Goal: Information Seeking & Learning: Learn about a topic

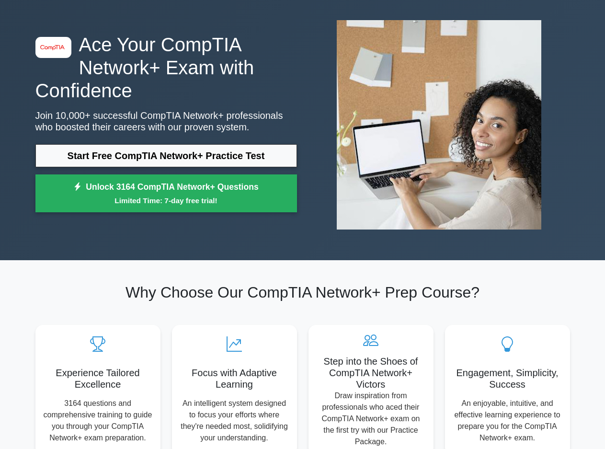
scroll to position [32, 0]
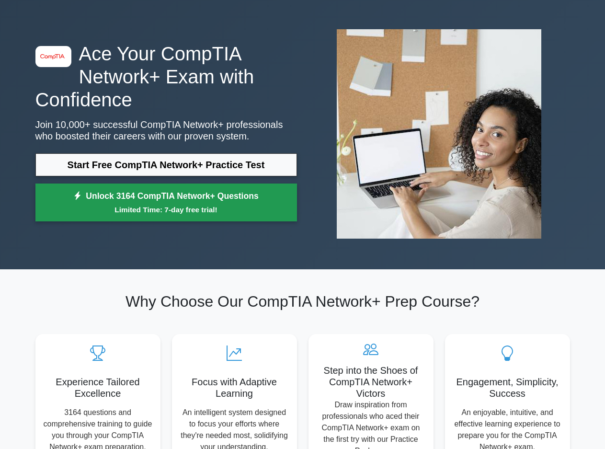
click at [216, 199] on link "Unlock 3164 CompTIA Network+ Questions Limited Time: 7-day free trial!" at bounding box center [166, 203] width 262 height 38
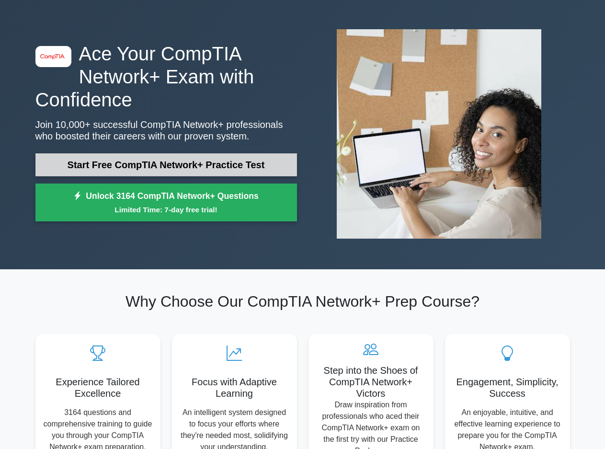
click at [174, 161] on link "Start Free CompTIA Network+ Practice Test" at bounding box center [166, 164] width 262 height 23
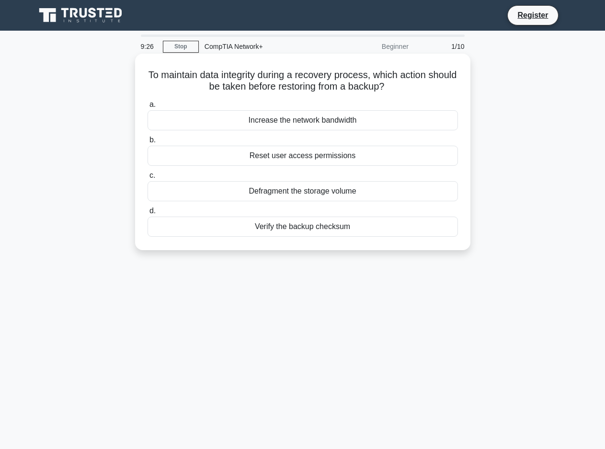
click at [335, 229] on div "Verify the backup checksum" at bounding box center [303, 227] width 311 height 20
click at [148, 214] on input "d. Verify the backup checksum" at bounding box center [148, 211] width 0 height 6
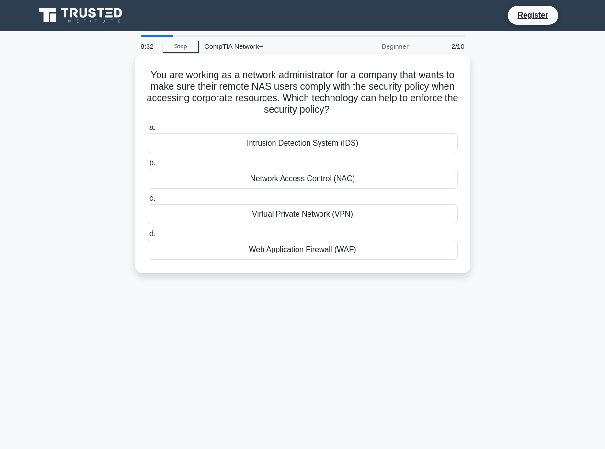
click at [284, 178] on div "Network Access Control (NAC)" at bounding box center [303, 179] width 311 height 20
click at [148, 166] on input "b. Network Access Control (NAC)" at bounding box center [148, 163] width 0 height 6
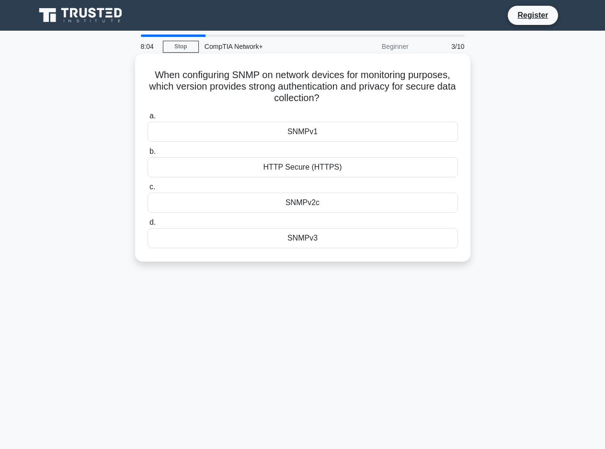
click at [337, 165] on div "HTTP Secure (HTTPS)" at bounding box center [303, 167] width 311 height 20
click at [148, 155] on input "b. HTTP Secure (HTTPS)" at bounding box center [148, 152] width 0 height 6
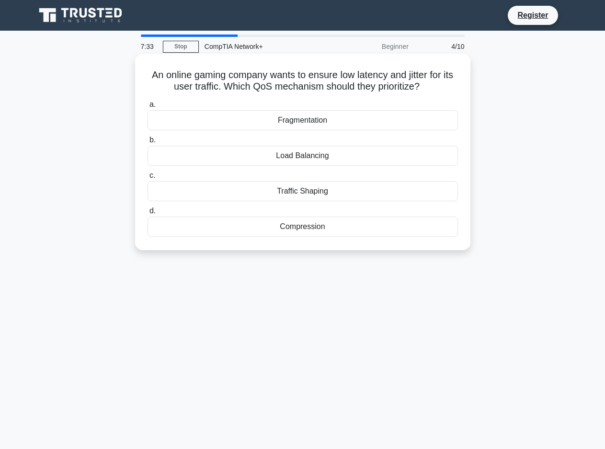
click at [306, 193] on div "Traffic Shaping" at bounding box center [303, 191] width 311 height 20
click at [148, 179] on input "c. Traffic Shaping" at bounding box center [148, 176] width 0 height 6
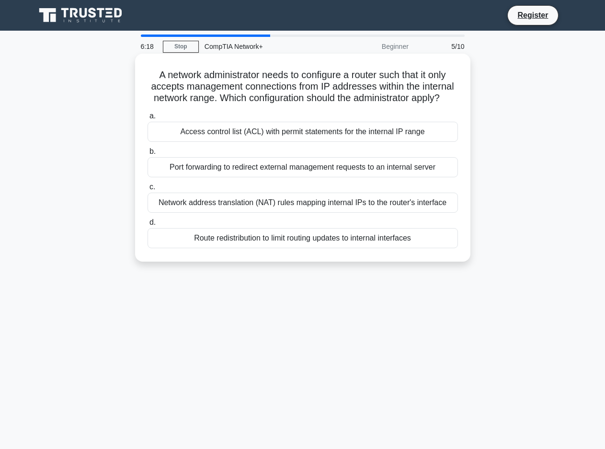
click at [176, 130] on div "Access control list (ACL) with permit statements for the internal IP range" at bounding box center [303, 132] width 311 height 20
click at [148, 119] on input "a. Access control list (ACL) with permit statements for the internal IP range" at bounding box center [148, 116] width 0 height 6
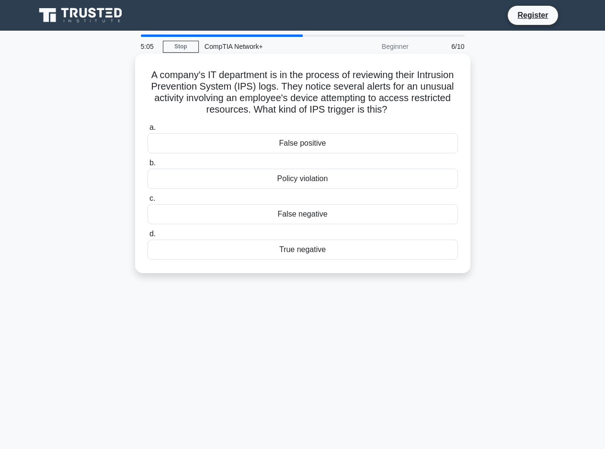
click at [292, 179] on div "Policy violation" at bounding box center [303, 179] width 311 height 20
click at [148, 166] on input "b. Policy violation" at bounding box center [148, 163] width 0 height 6
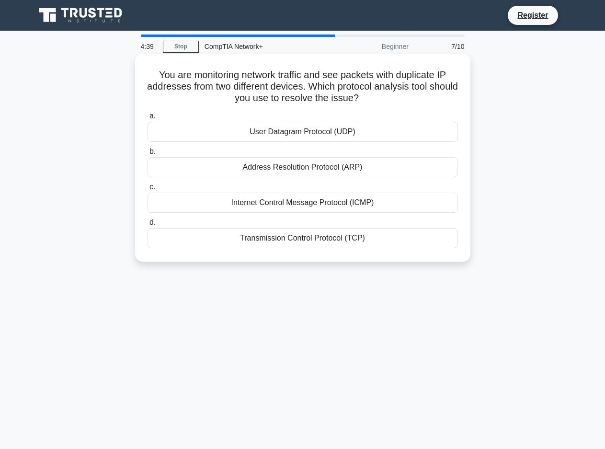
click at [311, 136] on div "User Datagram Protocol (UDP)" at bounding box center [303, 132] width 311 height 20
click at [148, 119] on input "a. User Datagram Protocol (UDP)" at bounding box center [148, 116] width 0 height 6
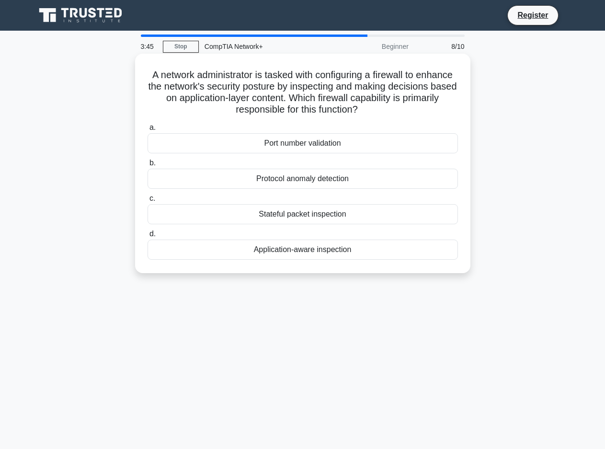
click at [301, 213] on div "Stateful packet inspection" at bounding box center [303, 214] width 311 height 20
click at [148, 202] on input "c. Stateful packet inspection" at bounding box center [148, 199] width 0 height 6
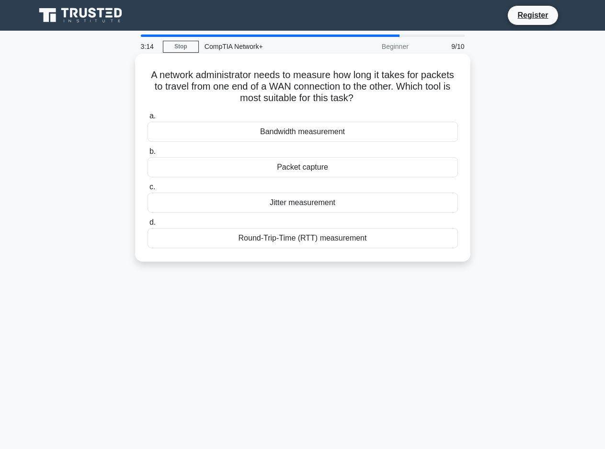
click at [275, 243] on div "Round-Trip-Time (RTT) measurement" at bounding box center [303, 238] width 311 height 20
click at [148, 226] on input "d. Round-Trip-Time (RTT) measurement" at bounding box center [148, 223] width 0 height 6
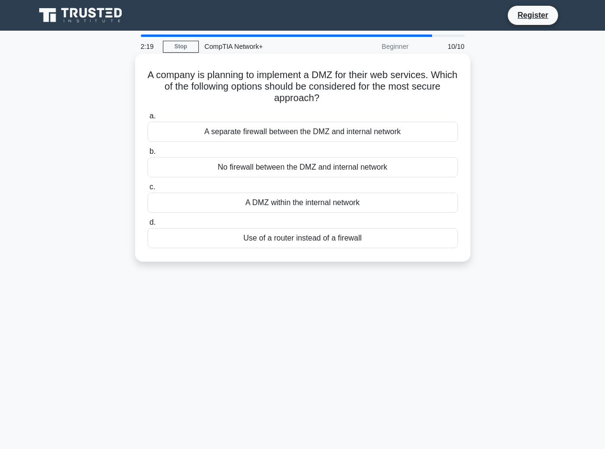
click at [313, 134] on div "A separate firewall between the DMZ and internal network" at bounding box center [303, 132] width 311 height 20
click at [148, 119] on input "a. A separate firewall between the DMZ and internal network" at bounding box center [148, 116] width 0 height 6
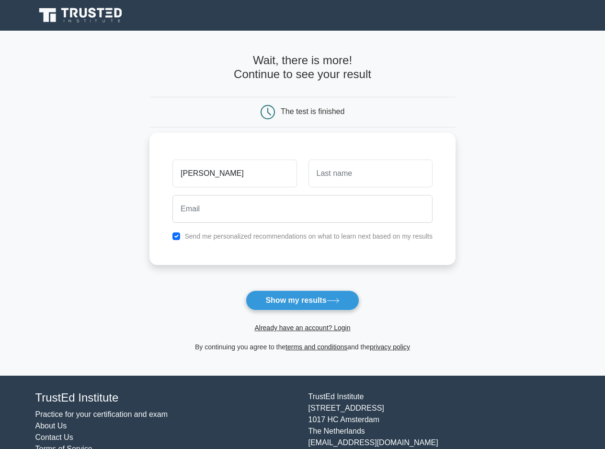
type input "mohammed"
type input "bouidir"
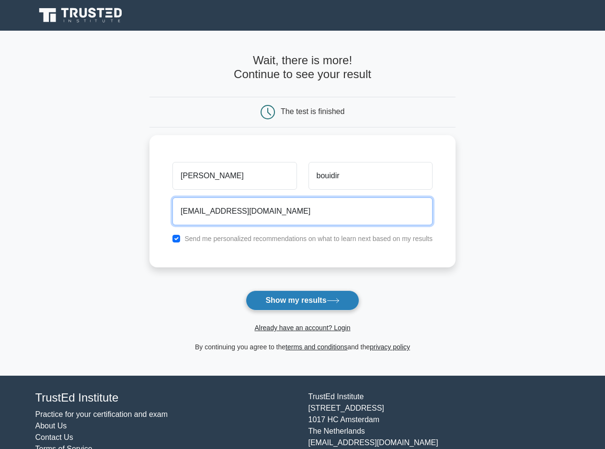
type input "thundersimo07@gmail.com"
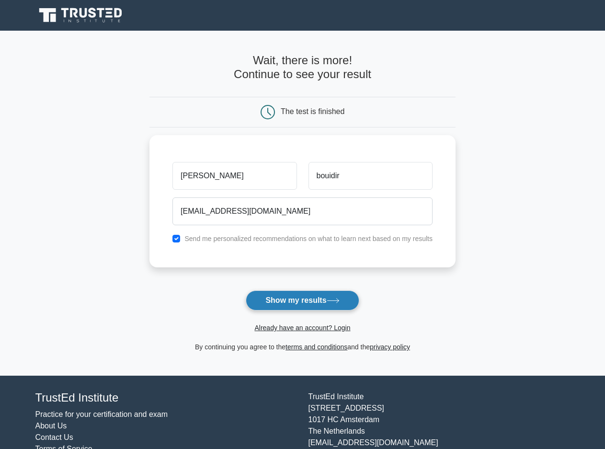
click at [267, 301] on button "Show my results" at bounding box center [302, 300] width 113 height 20
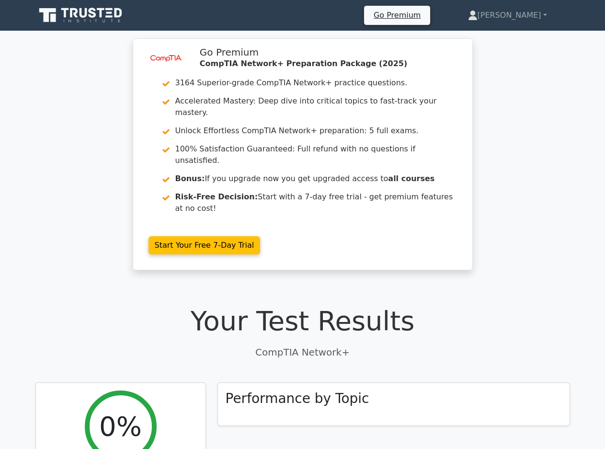
scroll to position [240, 0]
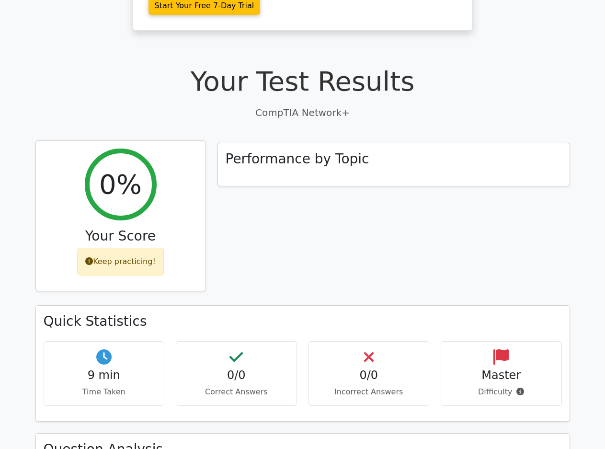
click at [93, 257] on icon at bounding box center [89, 261] width 8 height 8
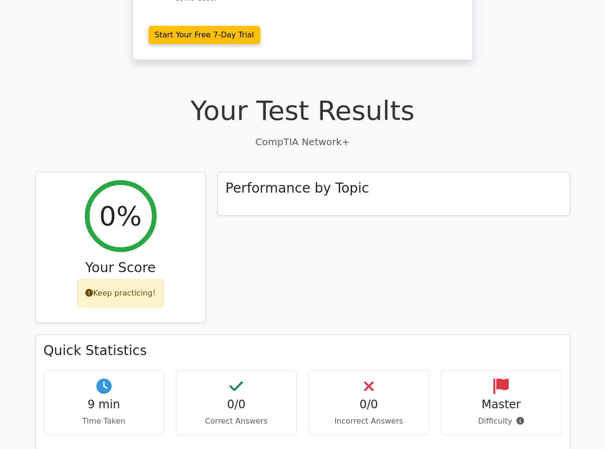
scroll to position [0, 0]
